Goal: Task Accomplishment & Management: Use online tool/utility

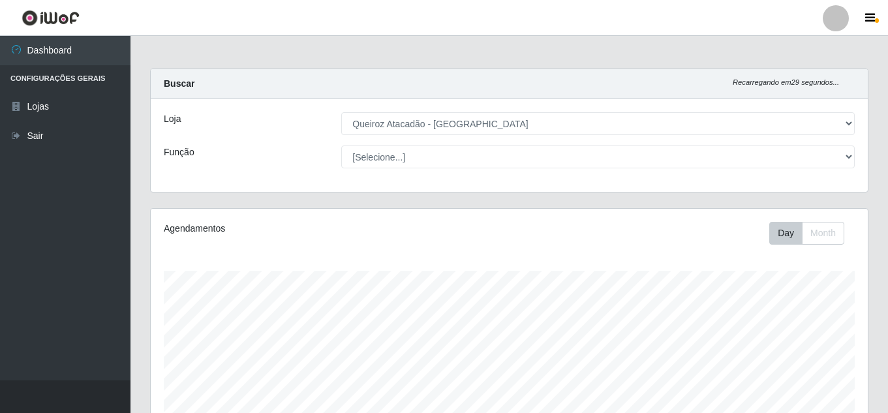
select select "225"
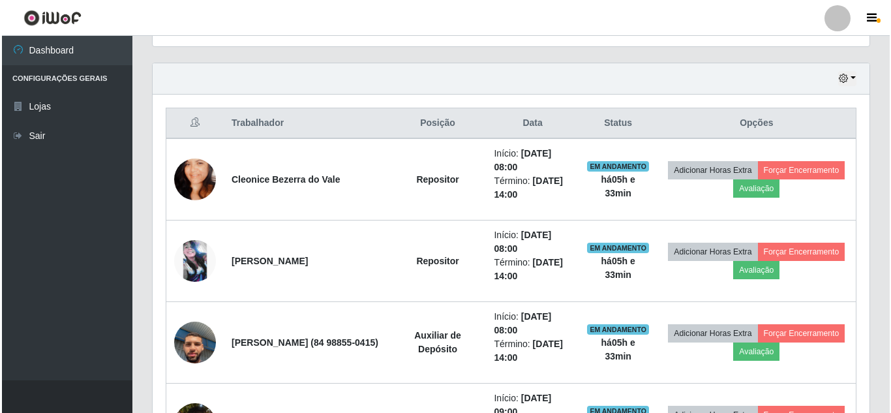
scroll to position [498, 0]
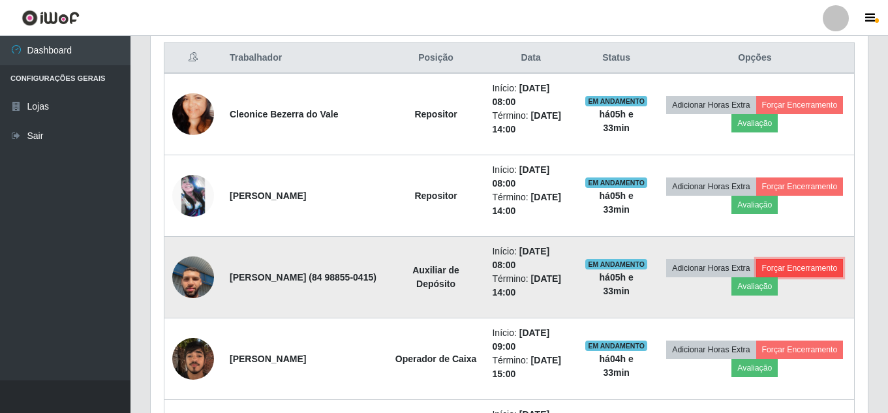
click at [756, 277] on button "Forçar Encerramento" at bounding box center [799, 268] width 87 height 18
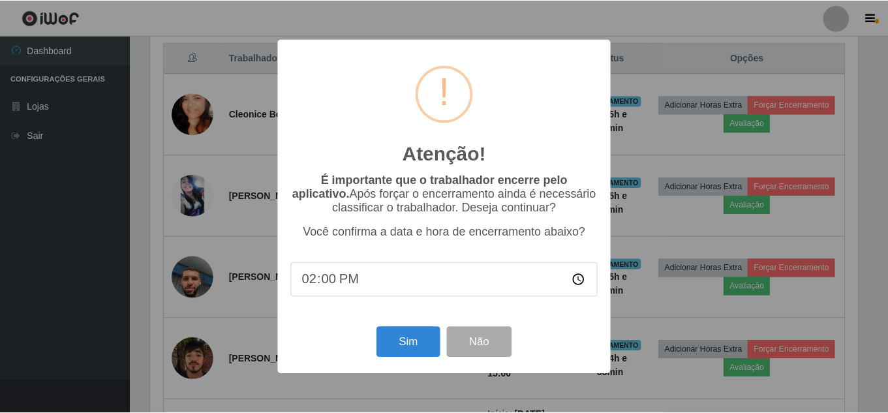
scroll to position [271, 710]
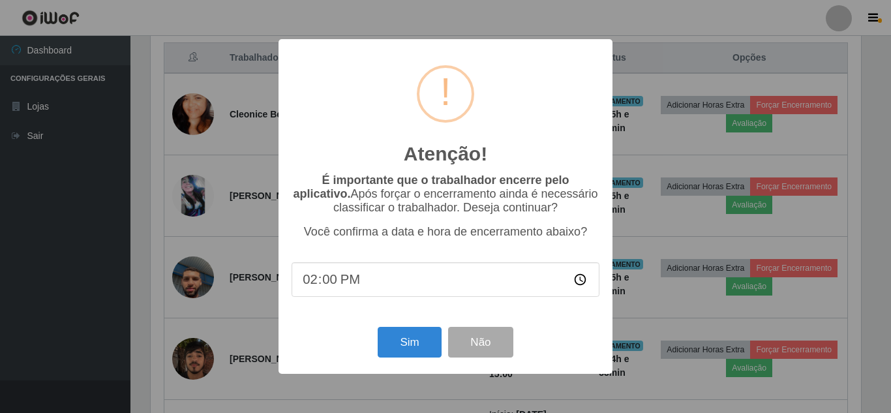
click at [319, 287] on input "14:00" at bounding box center [446, 279] width 308 height 35
click at [352, 282] on input "14:00" at bounding box center [446, 279] width 308 height 35
click at [339, 282] on input "14:00" at bounding box center [446, 279] width 308 height 35
type input "13:33"
click at [404, 344] on button "Sim" at bounding box center [409, 342] width 63 height 31
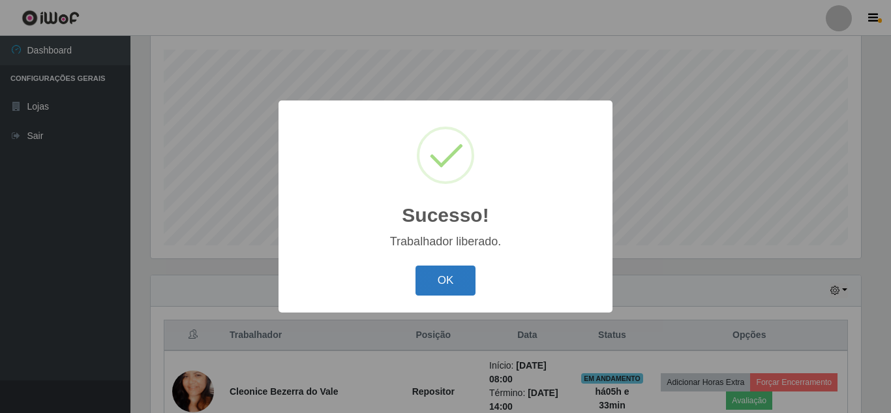
click at [441, 285] on button "OK" at bounding box center [445, 280] width 61 height 31
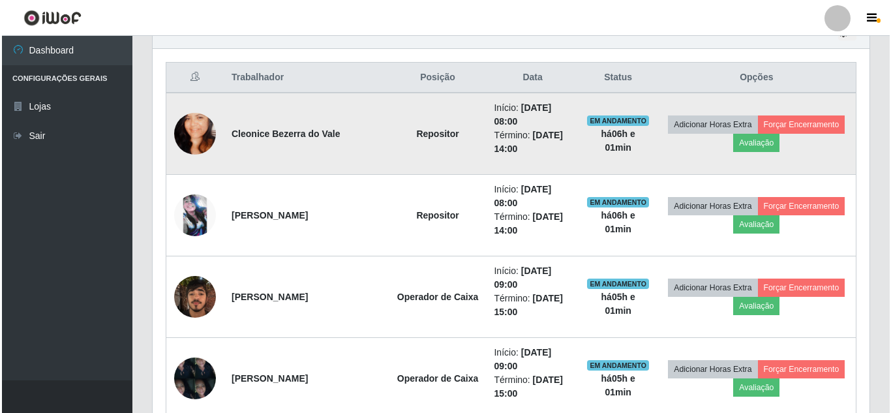
scroll to position [482, 0]
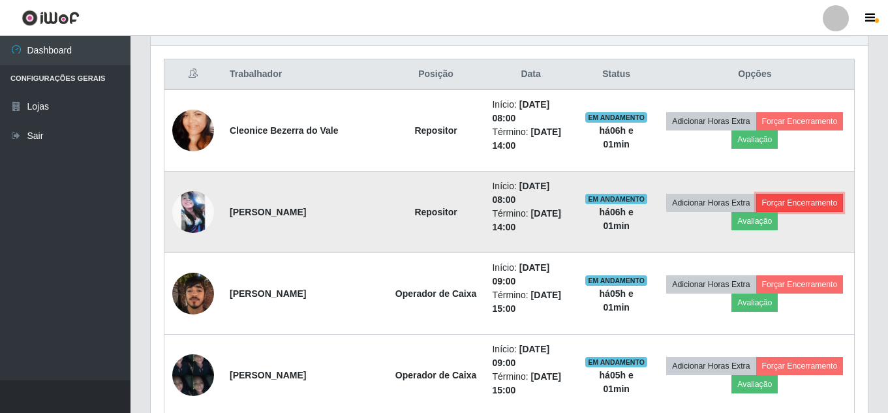
click at [756, 212] on button "Forçar Encerramento" at bounding box center [799, 203] width 87 height 18
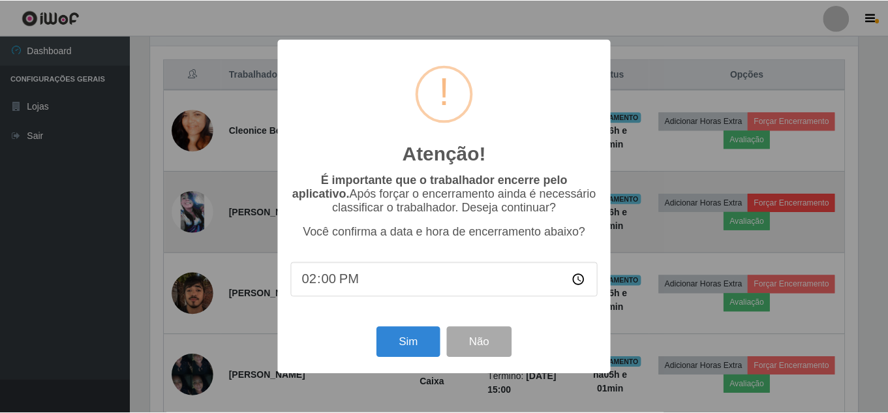
scroll to position [271, 710]
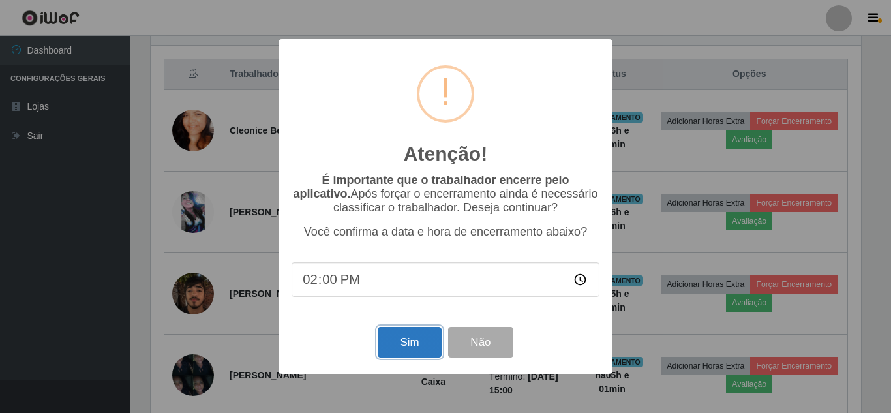
click at [409, 341] on button "Sim" at bounding box center [409, 342] width 63 height 31
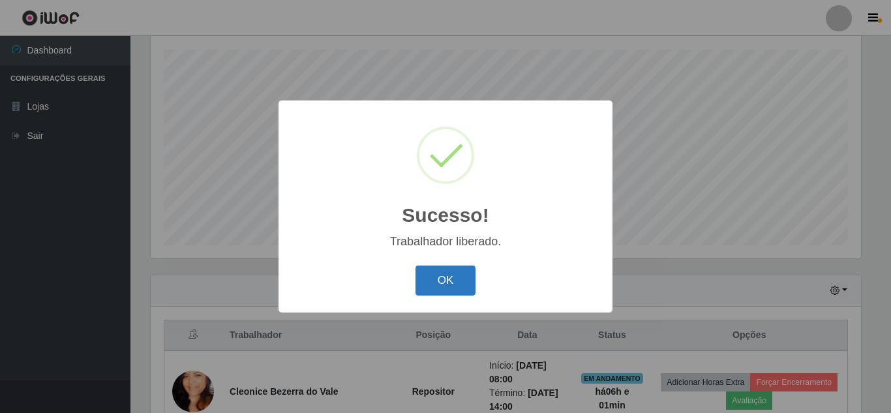
click at [451, 282] on button "OK" at bounding box center [445, 280] width 61 height 31
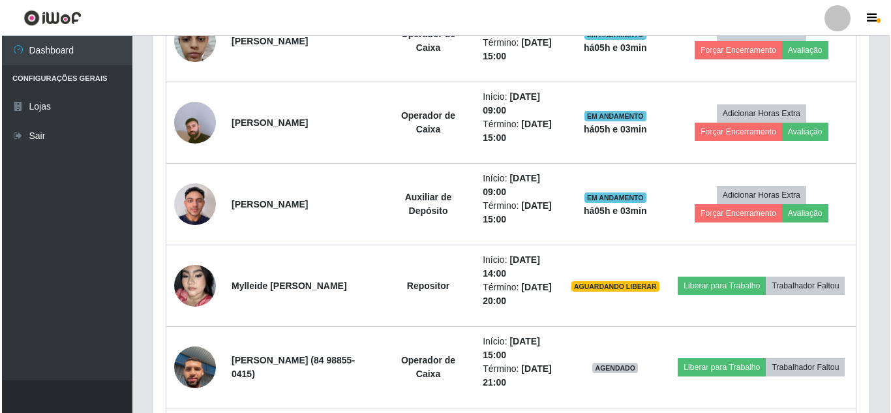
scroll to position [1107, 0]
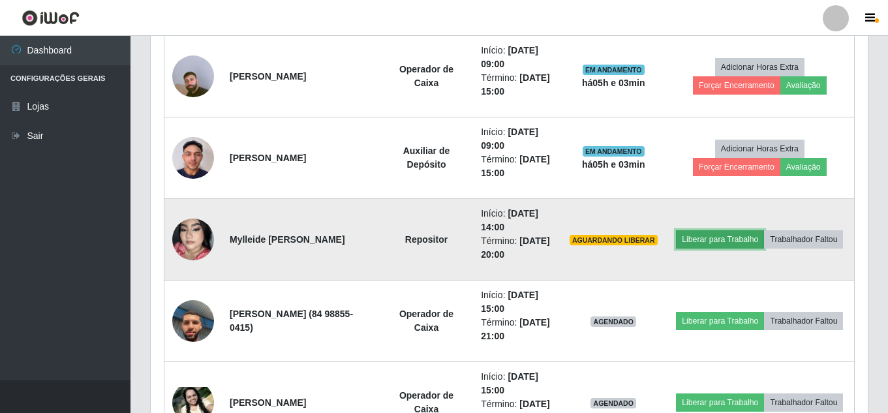
click at [764, 230] on button "Liberar para Trabalho" at bounding box center [720, 239] width 88 height 18
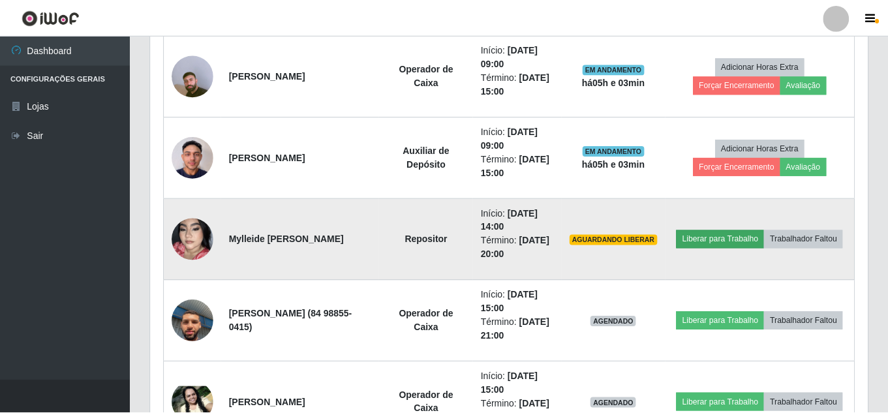
scroll to position [271, 710]
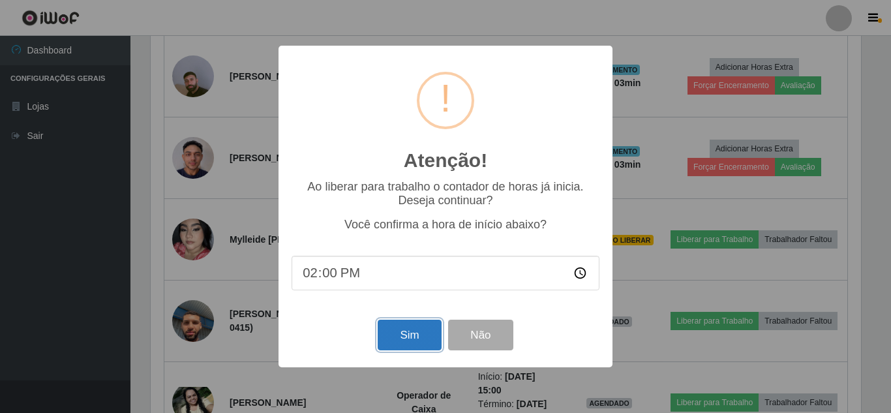
click at [419, 331] on button "Sim" at bounding box center [409, 335] width 63 height 31
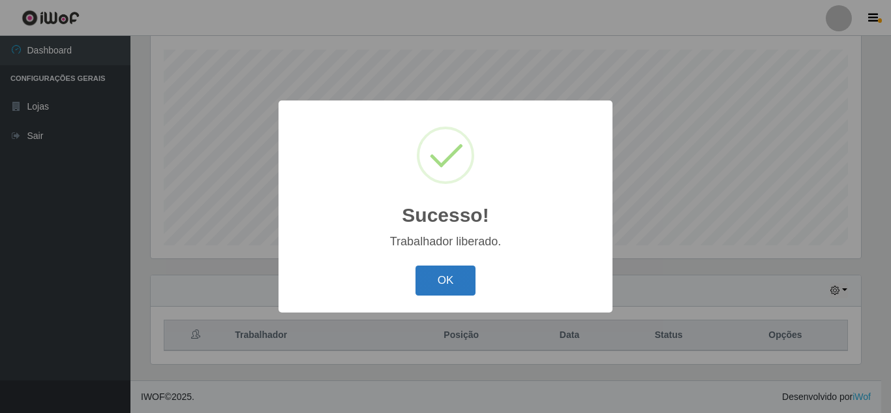
click at [449, 281] on button "OK" at bounding box center [445, 280] width 61 height 31
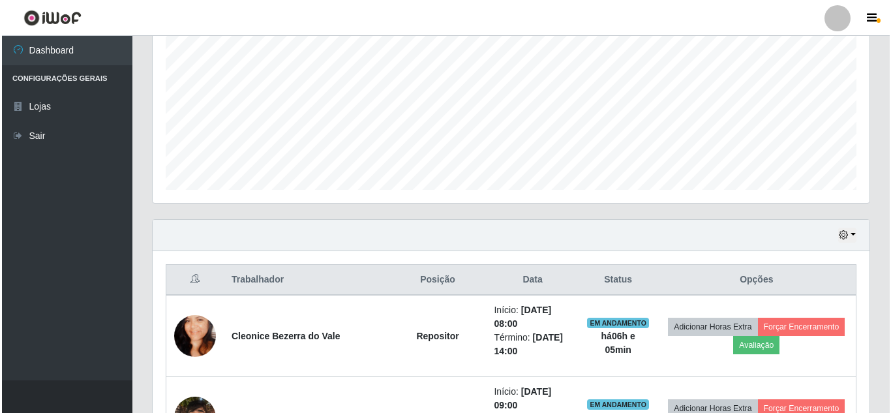
scroll to position [342, 0]
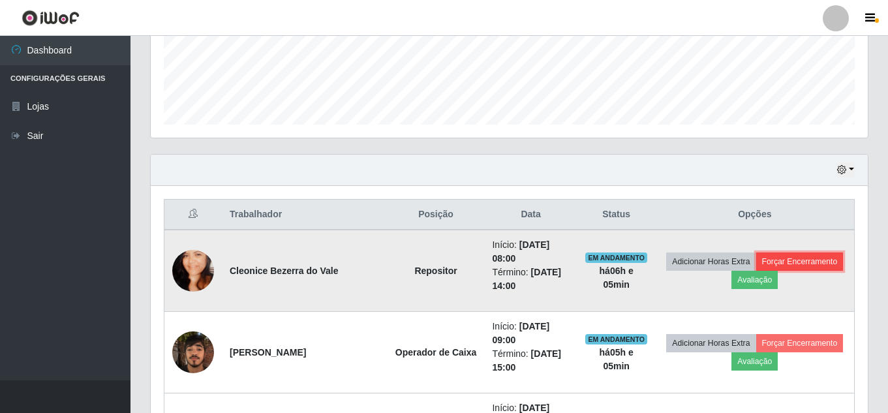
click at [756, 271] on button "Forçar Encerramento" at bounding box center [799, 261] width 87 height 18
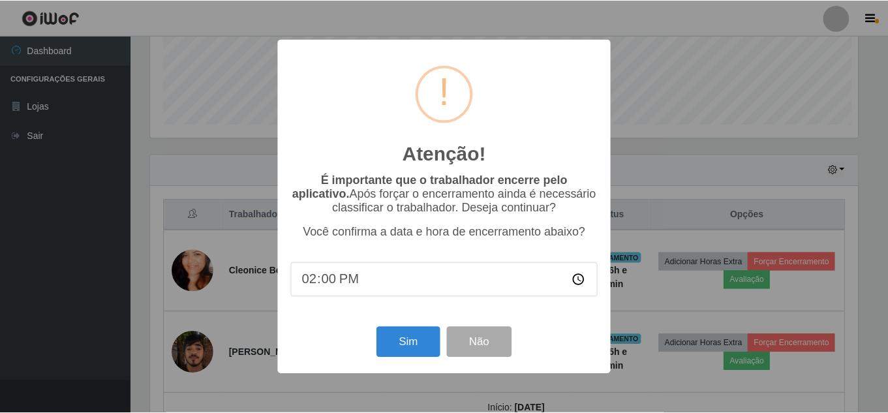
scroll to position [271, 710]
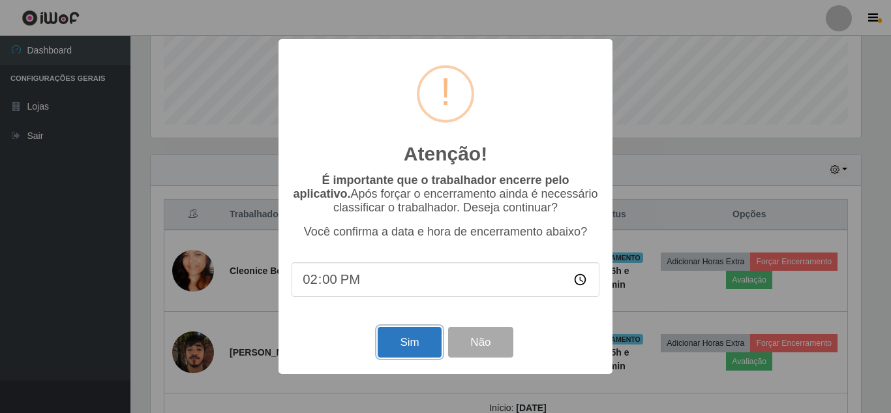
click at [415, 335] on button "Sim" at bounding box center [409, 342] width 63 height 31
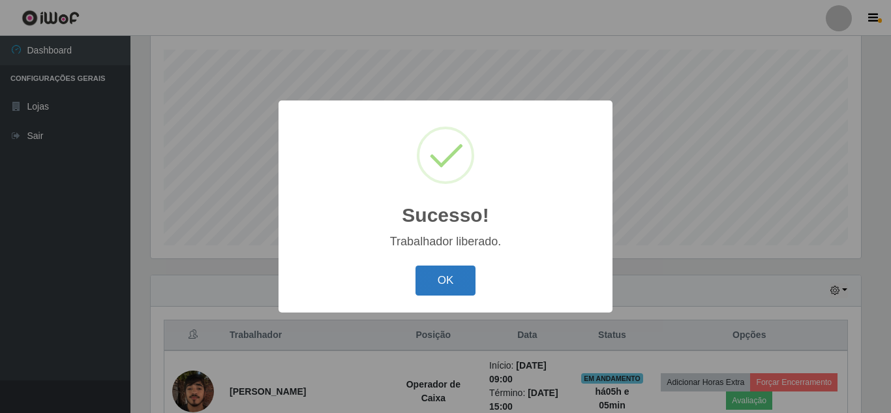
click at [450, 278] on button "OK" at bounding box center [445, 280] width 61 height 31
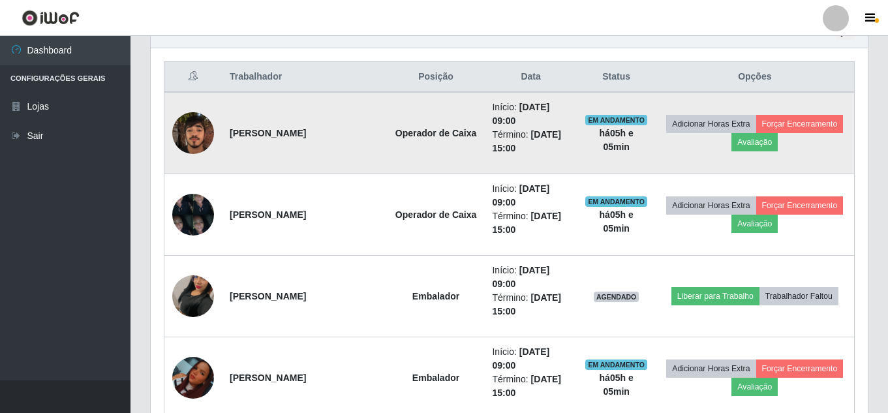
scroll to position [482, 0]
